Goal: Information Seeking & Learning: Learn about a topic

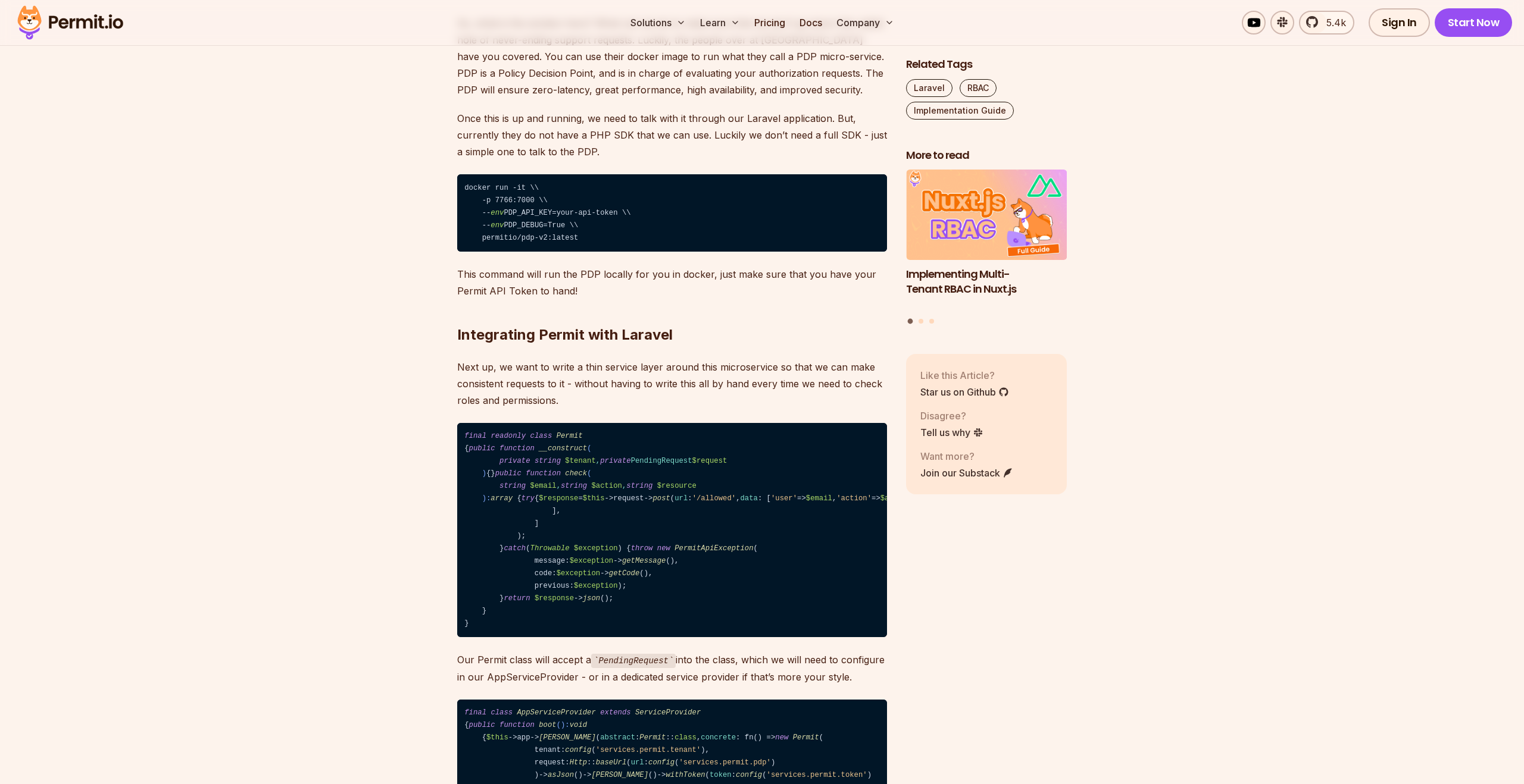
scroll to position [3327, 0]
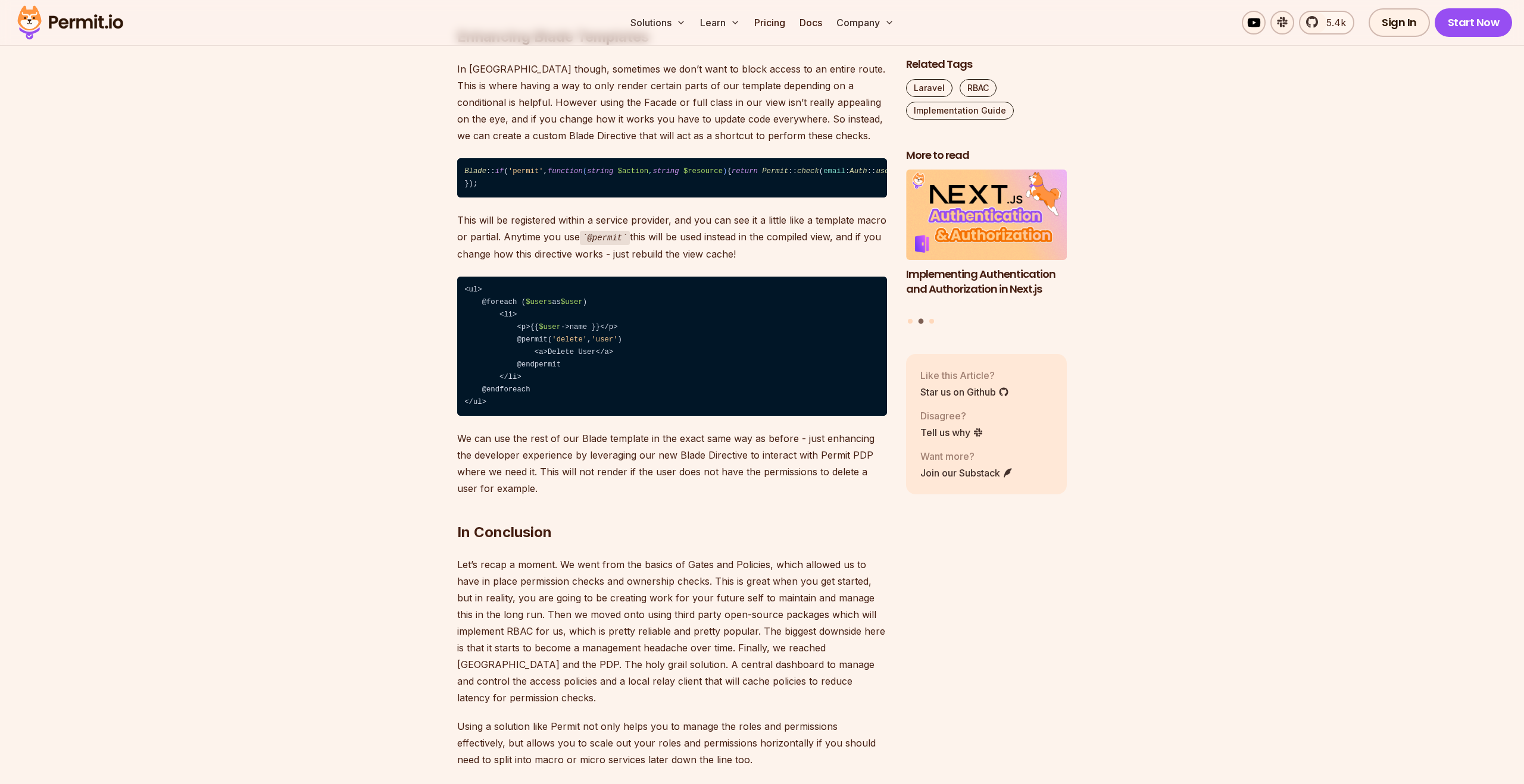
scroll to position [4437, 0]
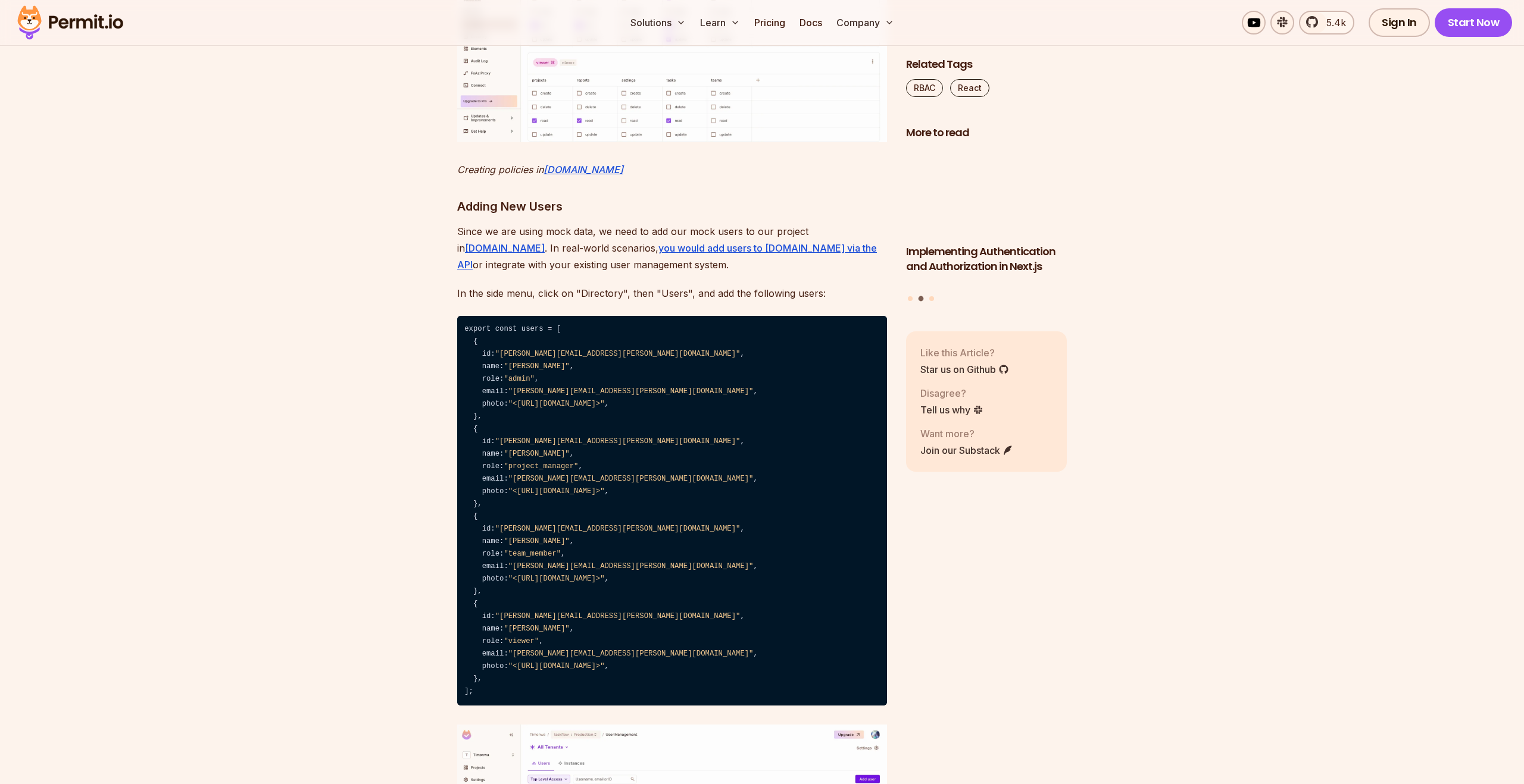
scroll to position [6314, 0]
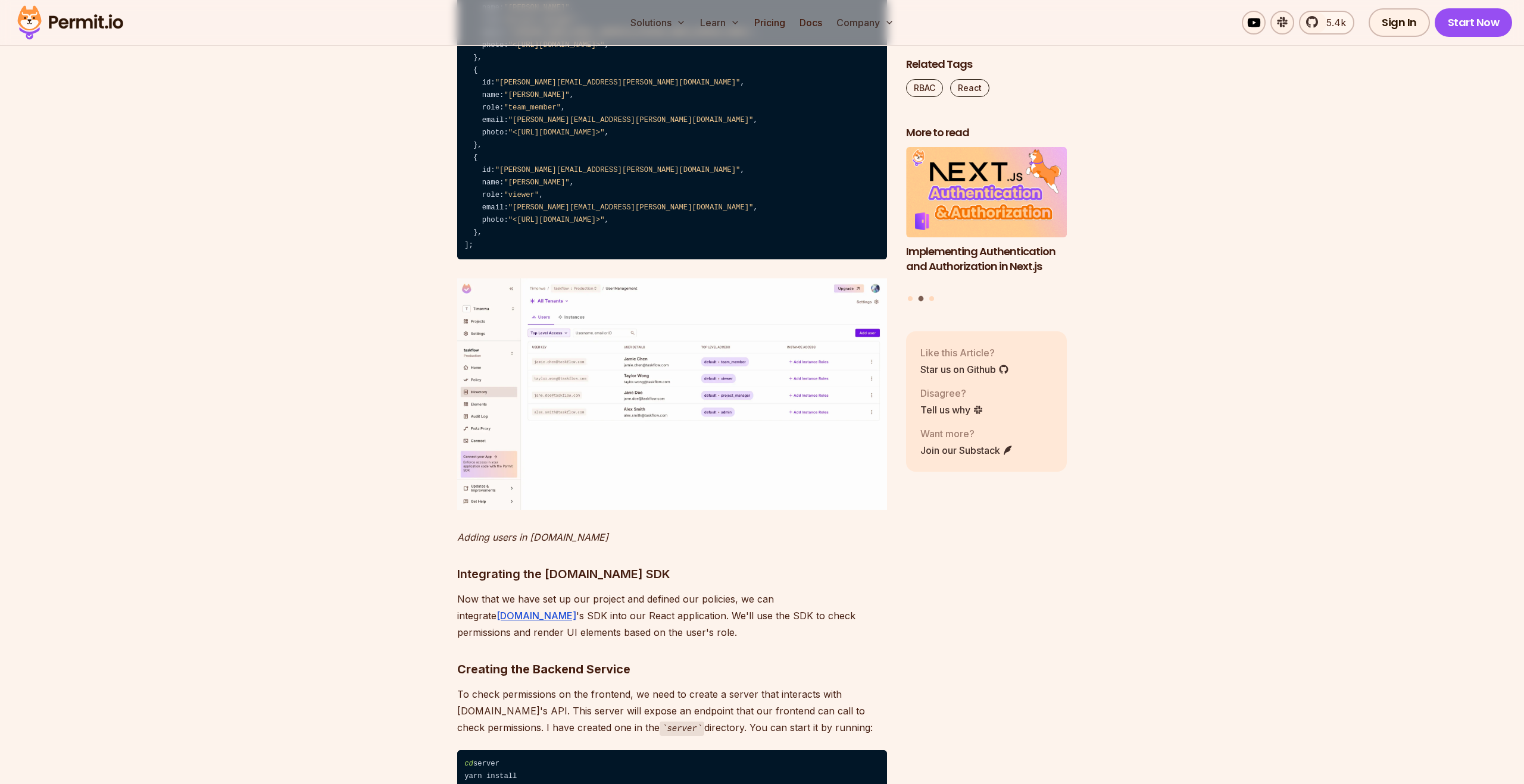
click at [441, 375] on section "Table of Contents Role-Based Access Control (RBAC) provides a powerful way to m…" at bounding box center [762, 715] width 1524 height 12618
click at [419, 293] on section "Table of Contents Role-Based Access Control (RBAC) provides a powerful way to m…" at bounding box center [762, 715] width 1524 height 12618
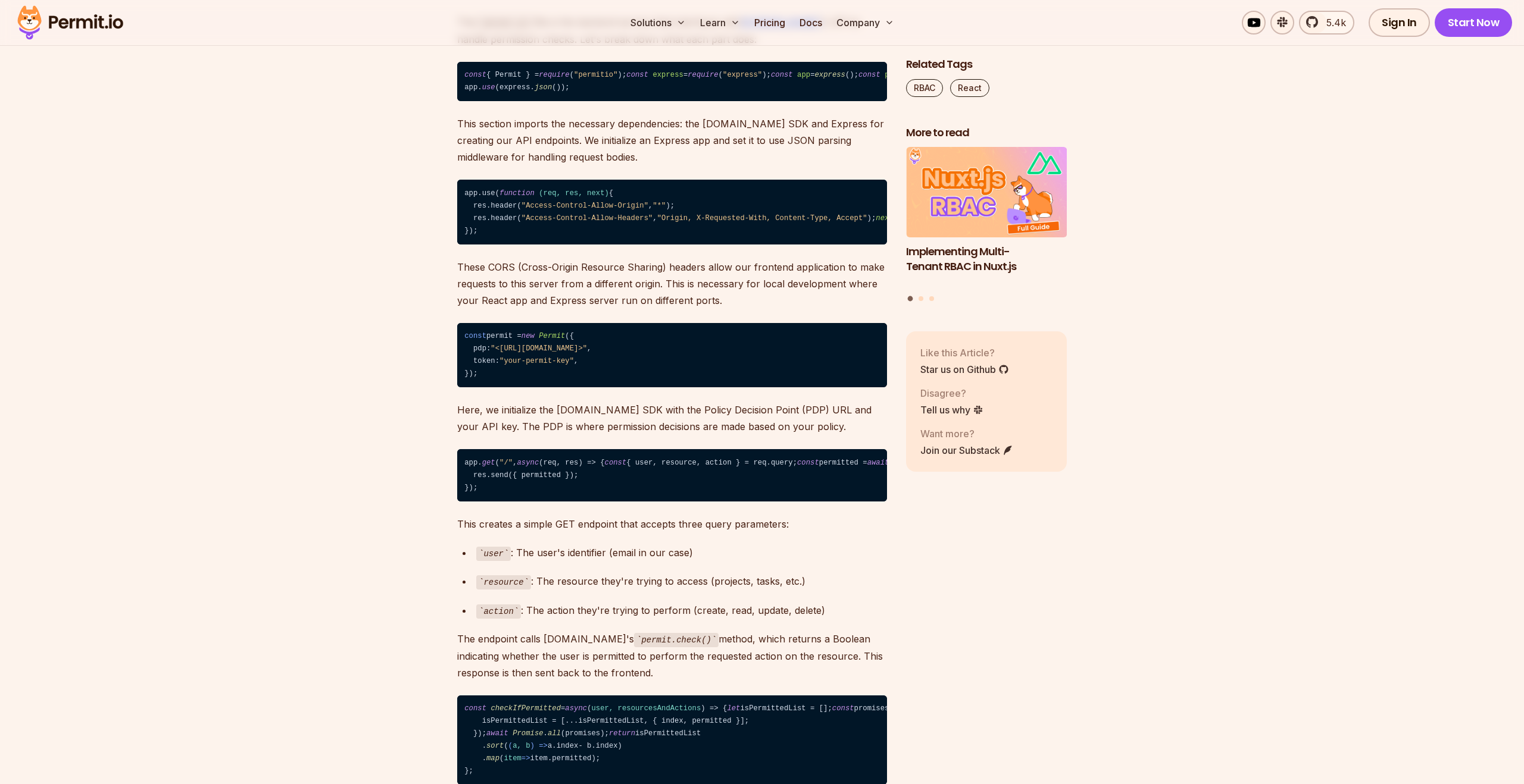
scroll to position [7542, 0]
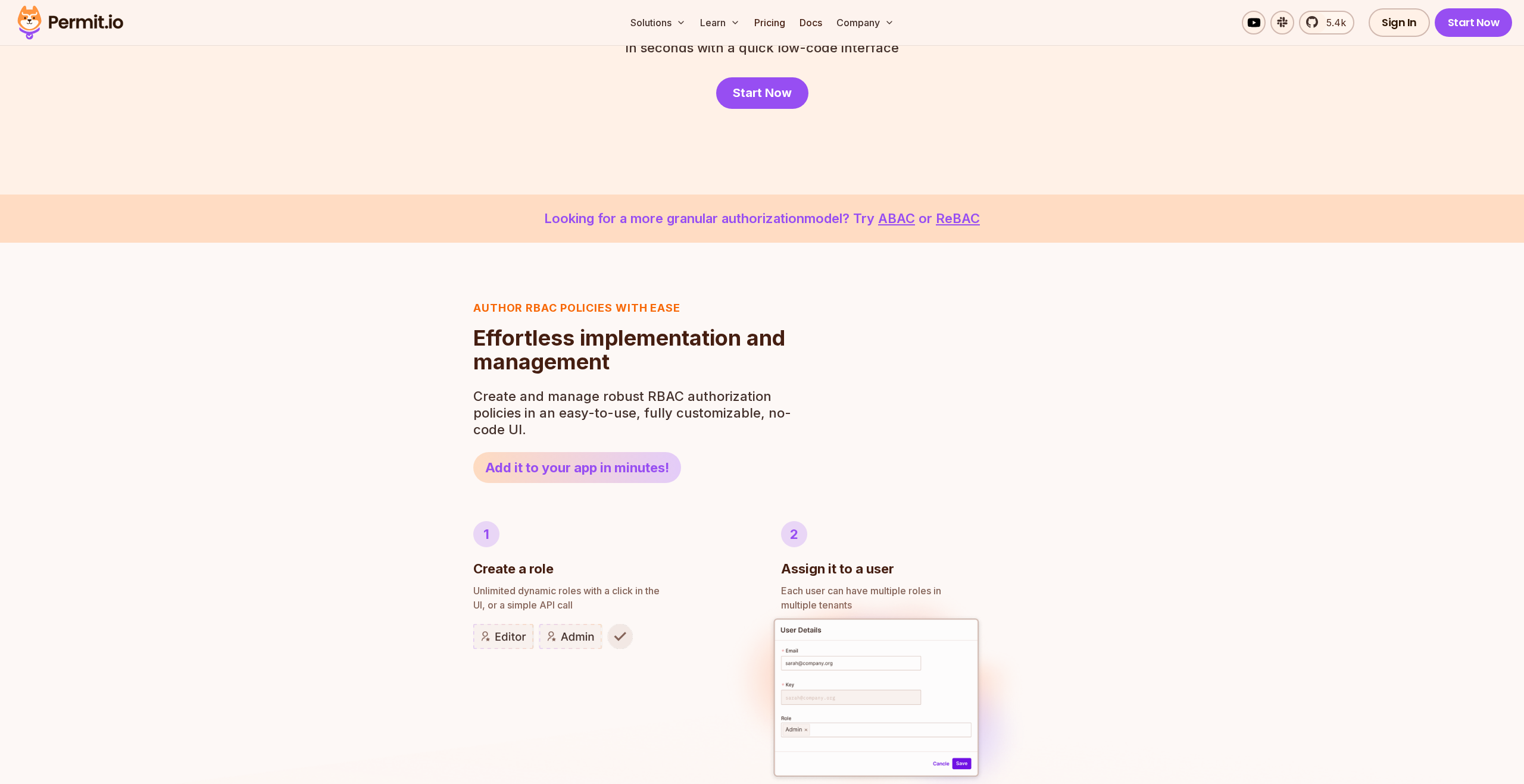
scroll to position [30, 0]
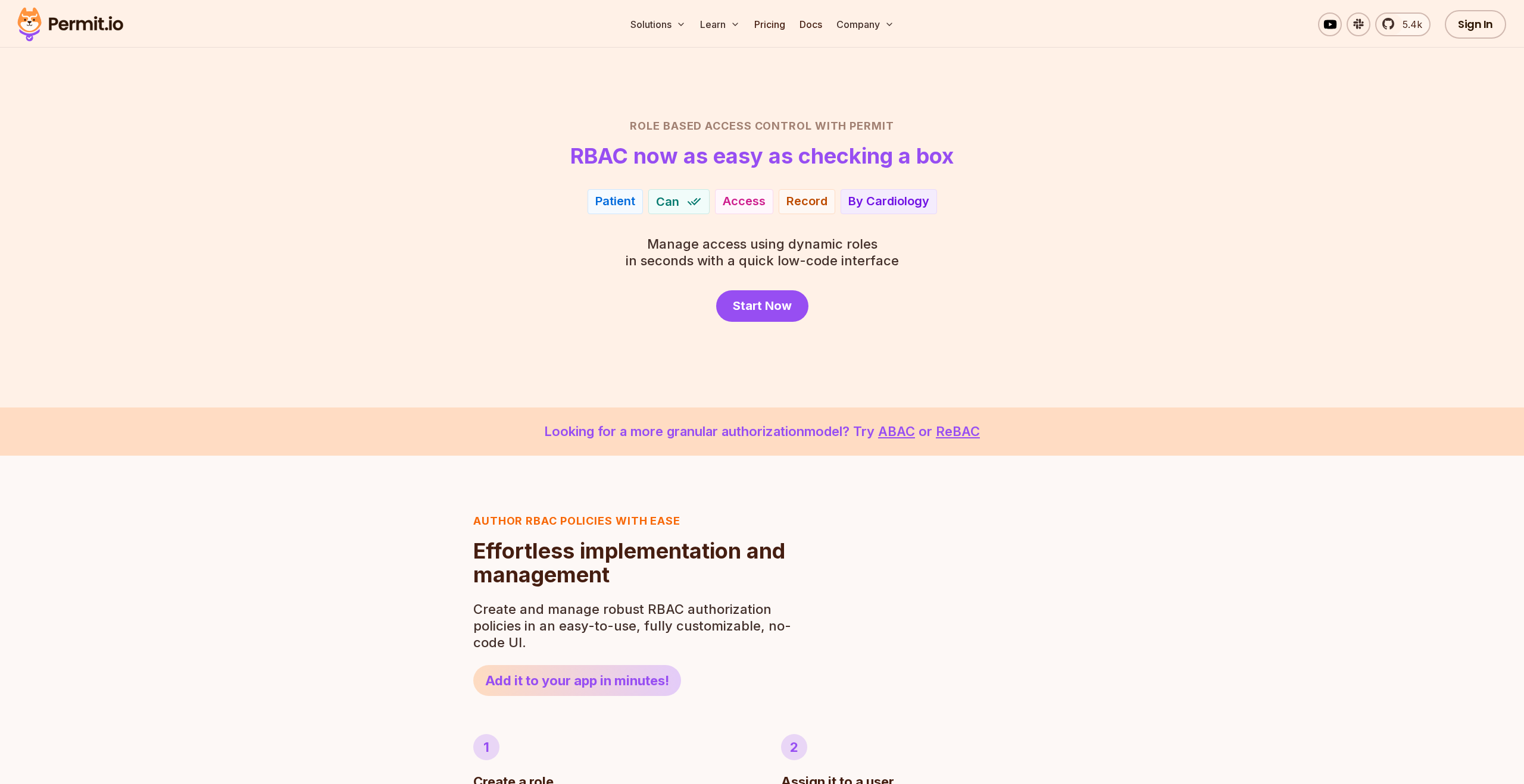
click at [436, 449] on section "Looking for a more granular authorization model? Try ABAC or ReBAC" at bounding box center [762, 432] width 1524 height 48
